Goal: Task Accomplishment & Management: Complete application form

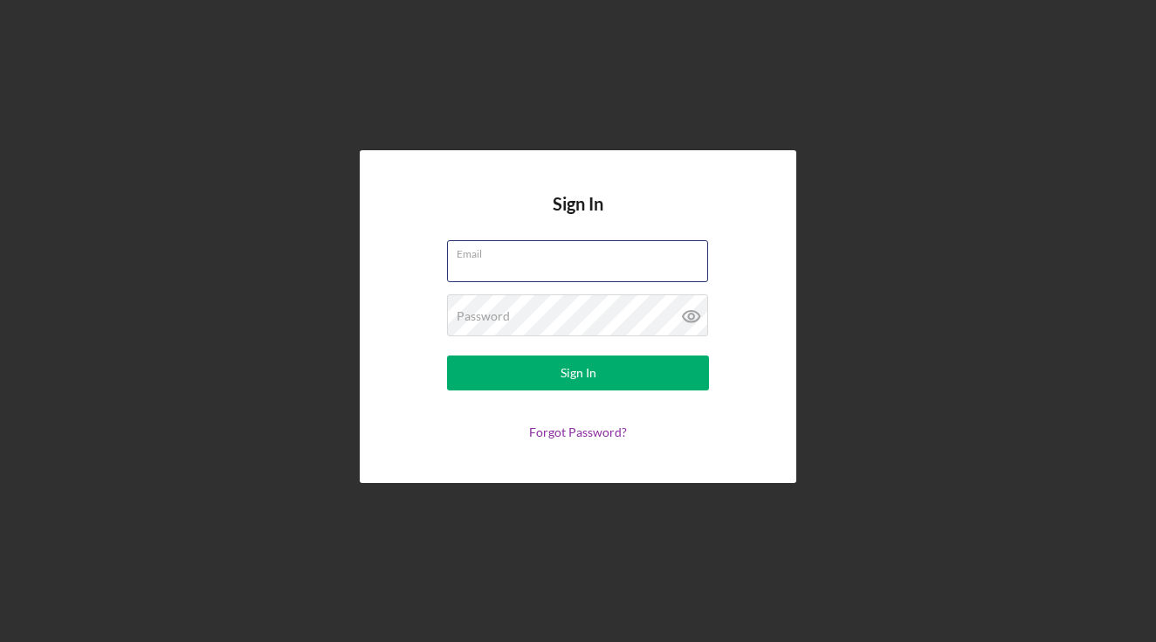
type input "[PERSON_NAME][EMAIL_ADDRESS][DOMAIN_NAME]"
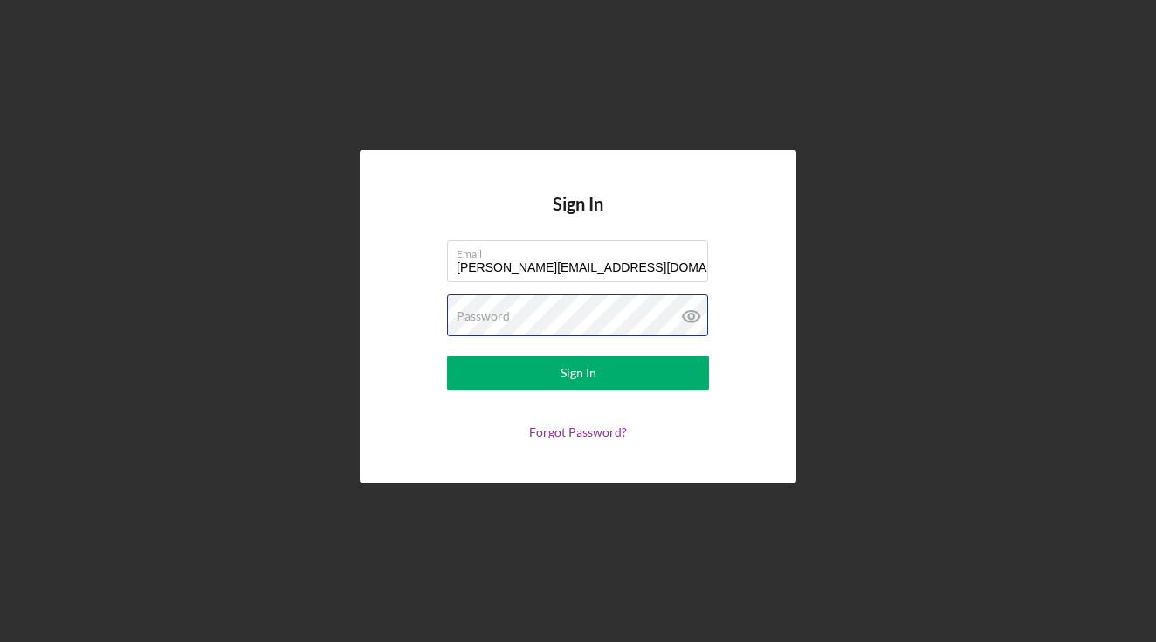
click at [578, 373] on button "Sign In" at bounding box center [578, 372] width 262 height 35
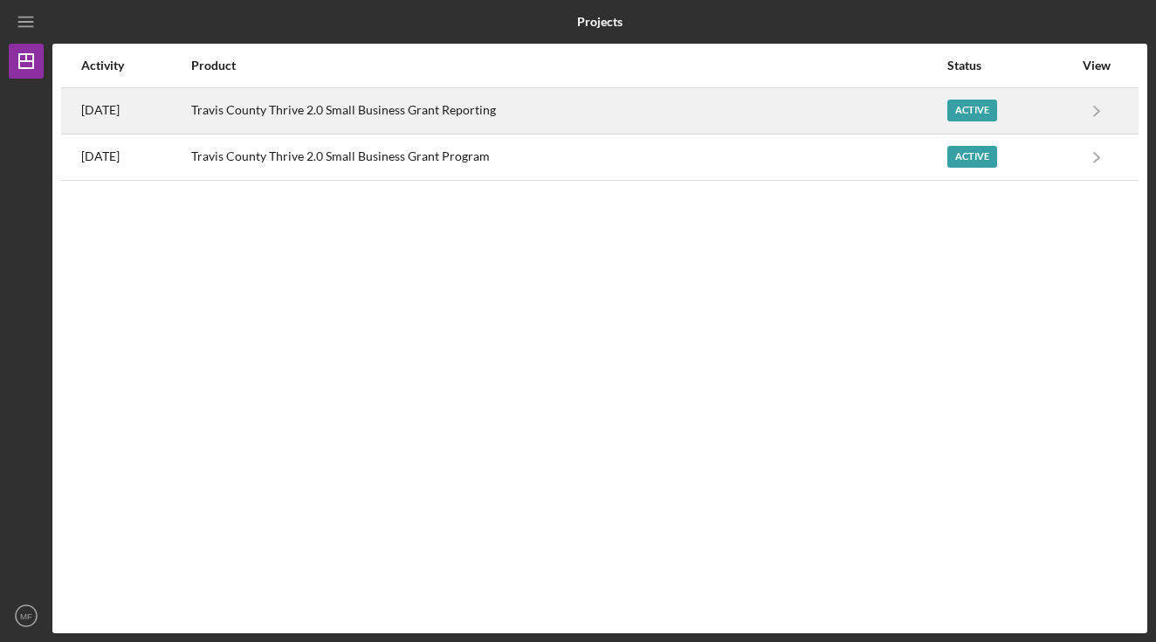
click at [974, 114] on div "Active" at bounding box center [972, 110] width 50 height 22
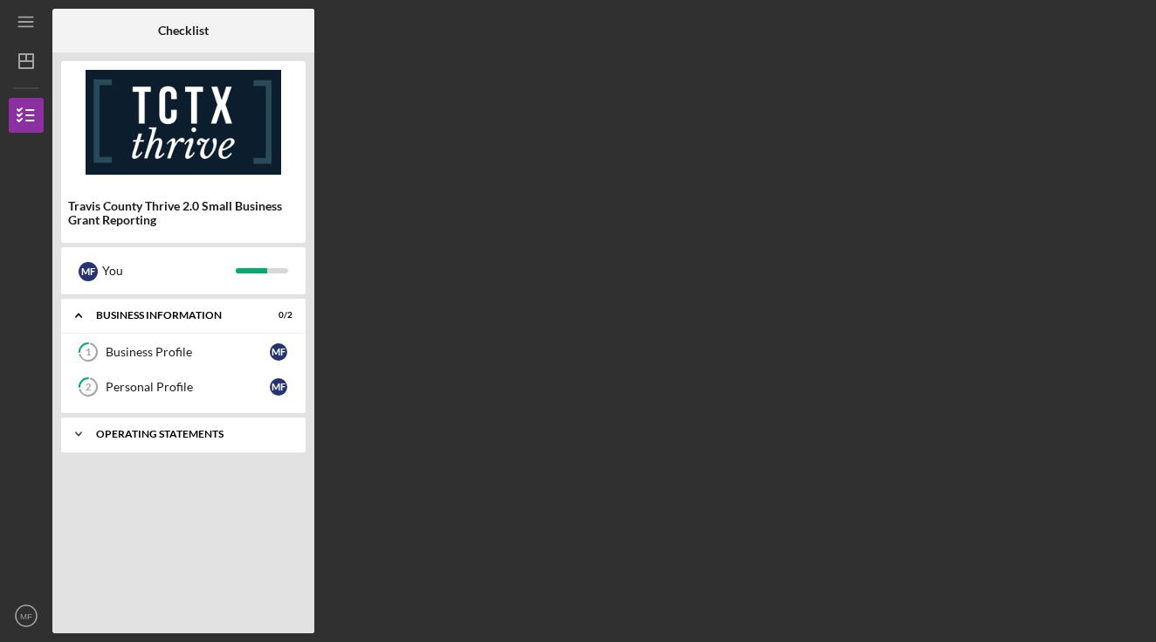
click at [207, 442] on div "Icon/Expander Operating Statements 9 / 13" at bounding box center [183, 433] width 244 height 35
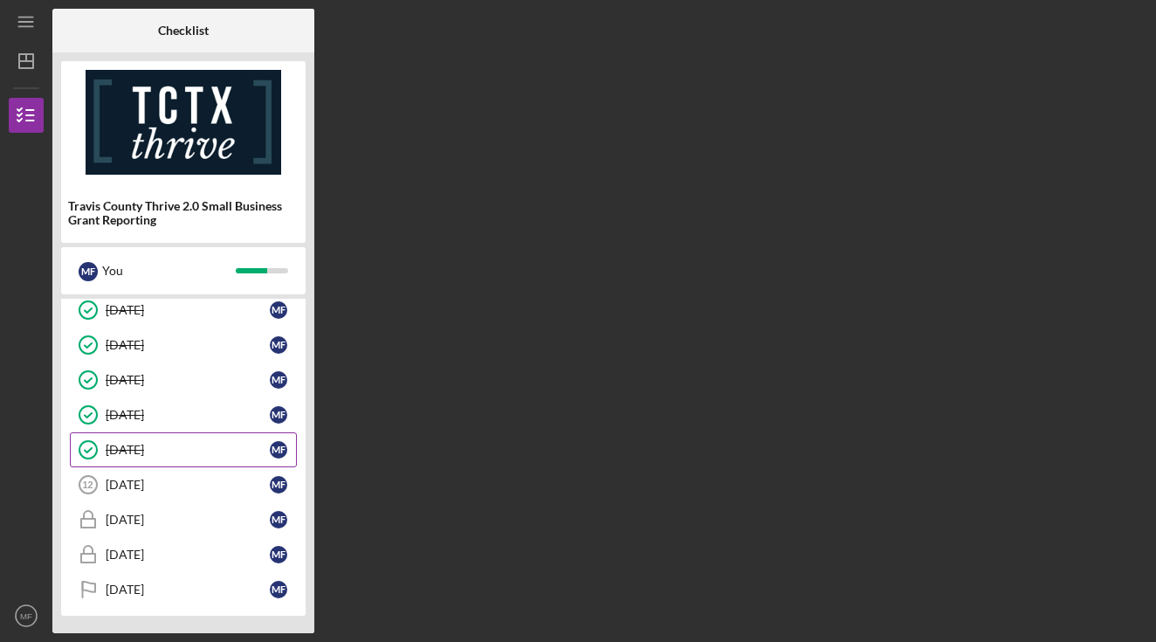
scroll to position [300, 0]
click at [147, 486] on div "[DATE]" at bounding box center [188, 484] width 164 height 14
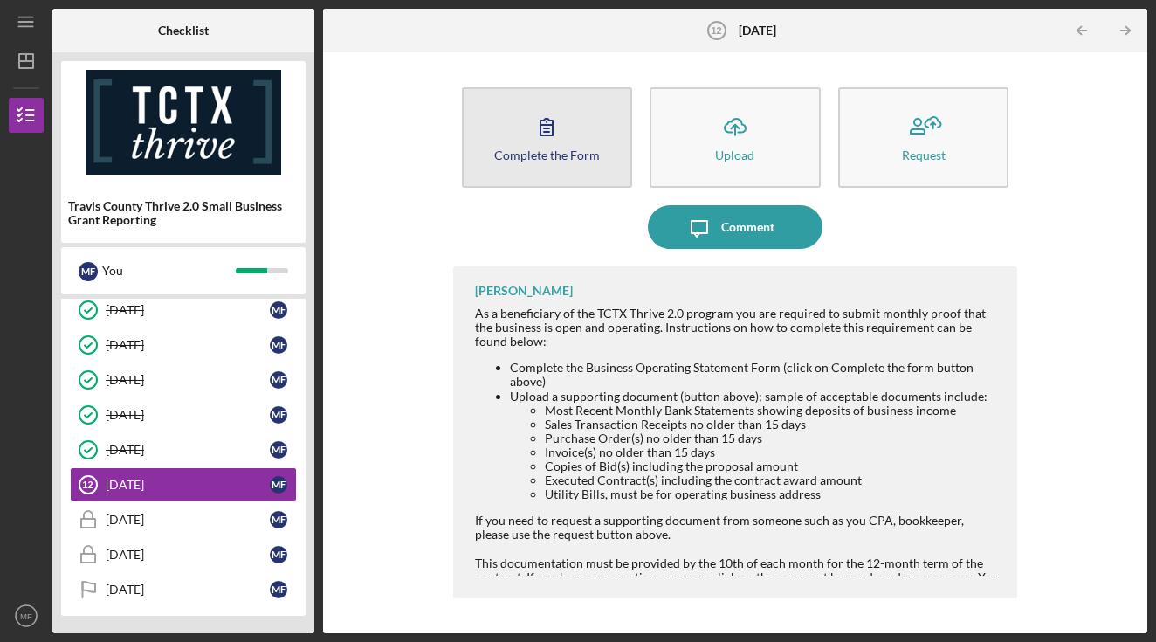
click at [600, 173] on button "Complete the Form Form" at bounding box center [547, 137] width 171 height 100
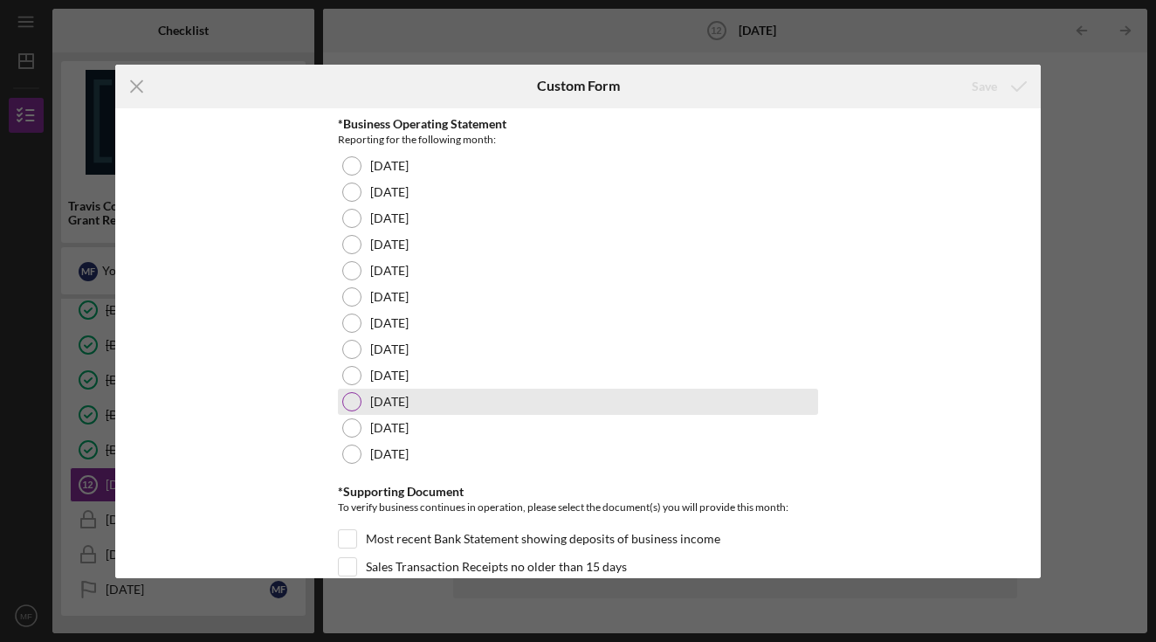
click at [397, 405] on label "[DATE]" at bounding box center [389, 402] width 38 height 14
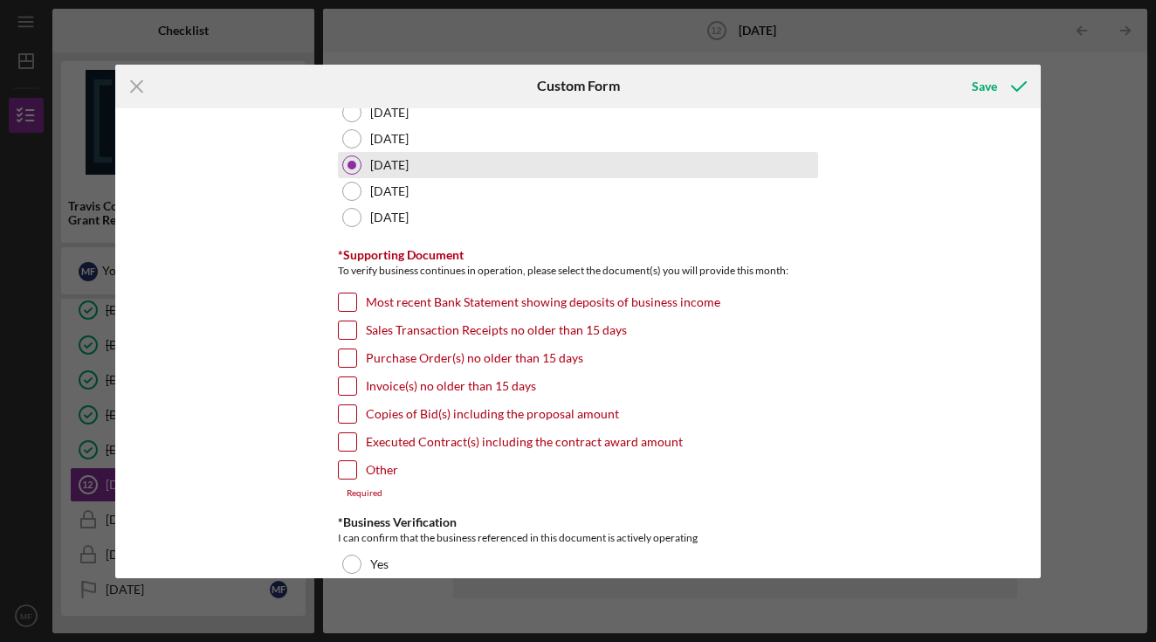
scroll to position [244, 0]
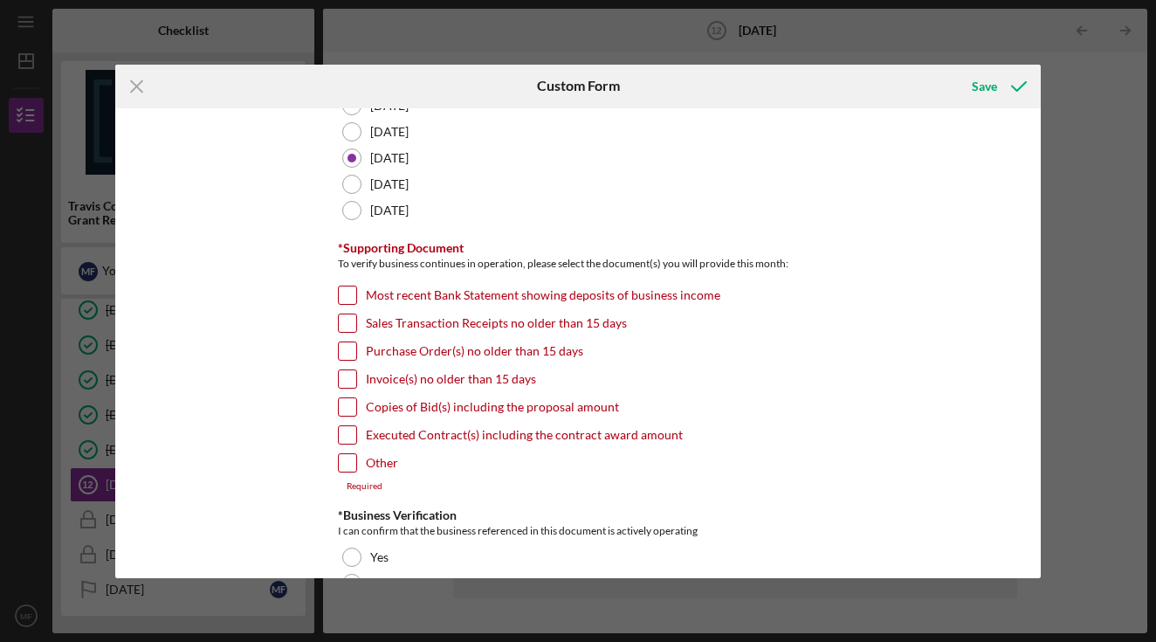
click at [345, 293] on input "Most recent Bank Statement showing deposits of business income" at bounding box center [347, 294] width 17 height 17
checkbox input "true"
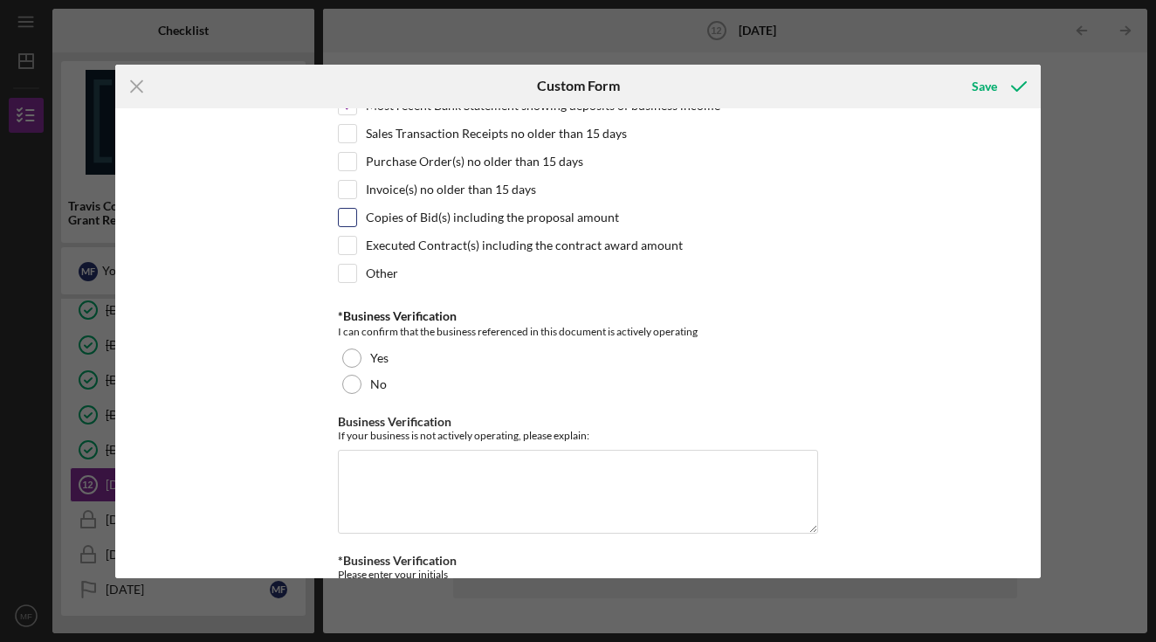
scroll to position [447, 0]
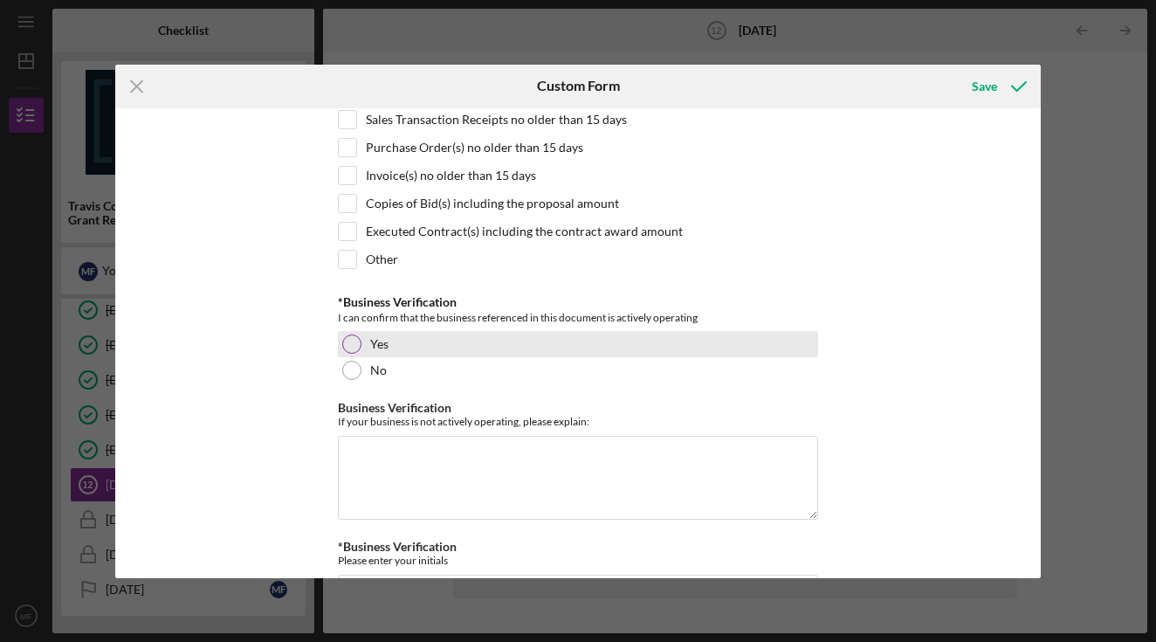
click at [388, 339] on div "Yes" at bounding box center [578, 344] width 480 height 26
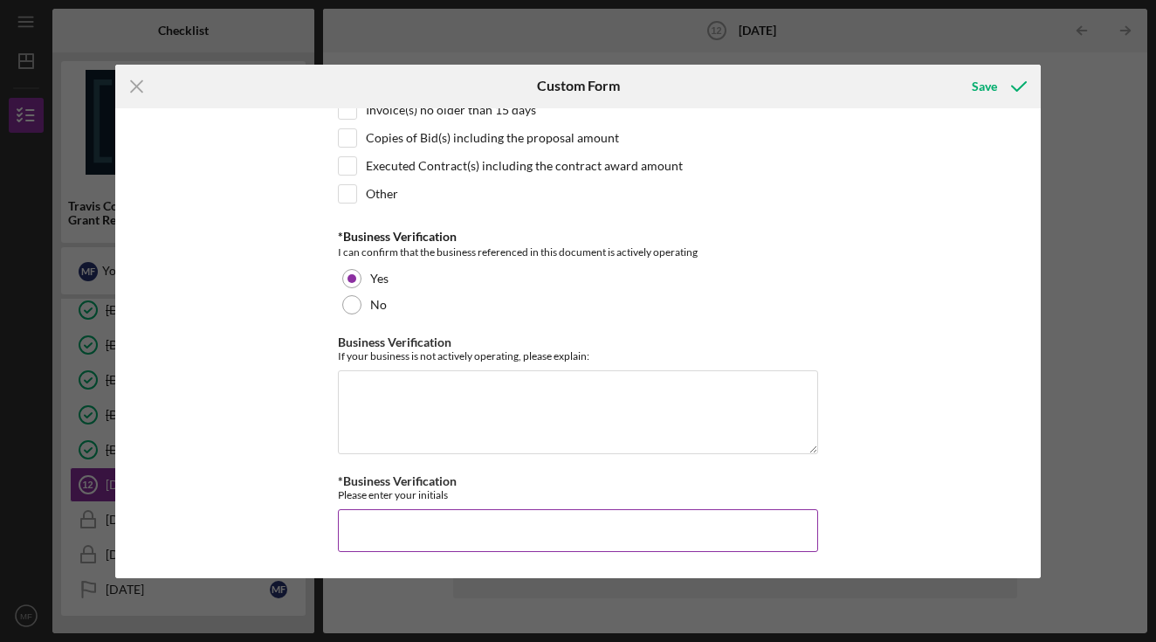
scroll to position [511, 0]
click at [436, 525] on input "*Business Verification" at bounding box center [578, 531] width 480 height 42
type input "MLF"
click at [983, 82] on div "Save" at bounding box center [983, 86] width 25 height 35
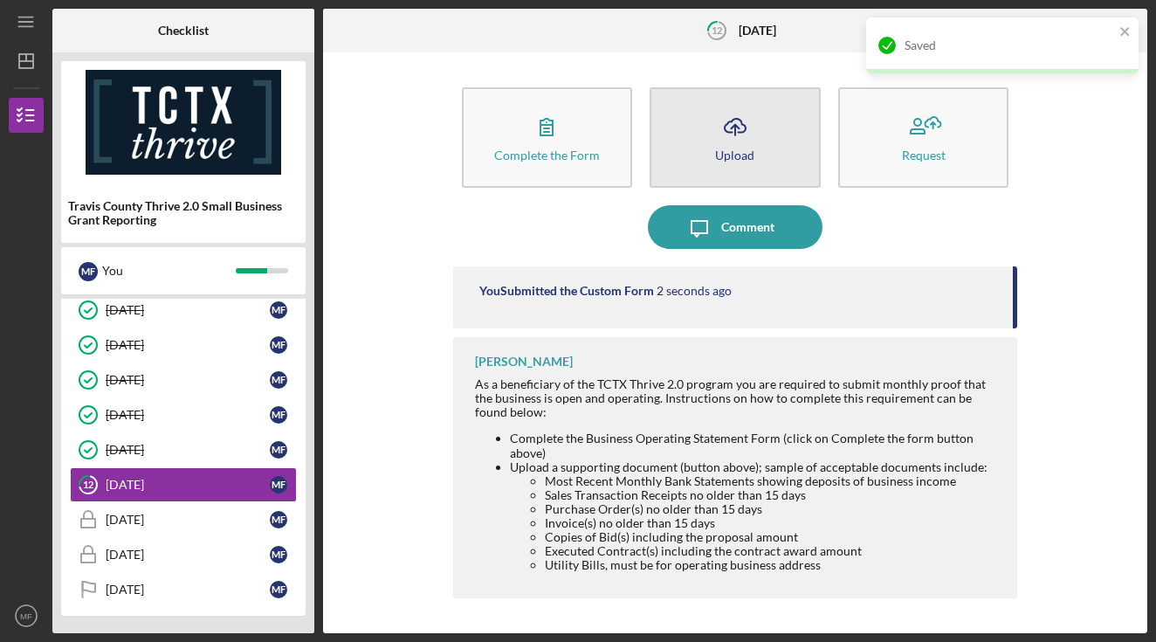
click at [760, 163] on button "Icon/Upload Upload" at bounding box center [734, 137] width 171 height 100
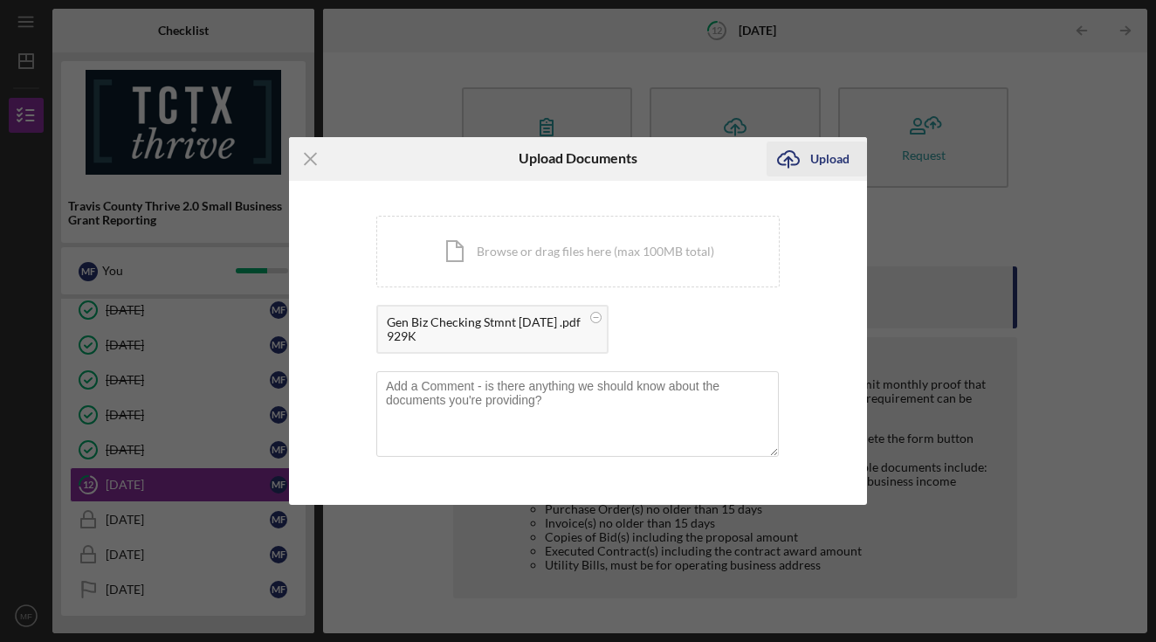
click at [827, 161] on div "Upload" at bounding box center [829, 158] width 39 height 35
